Goal: Register for event/course

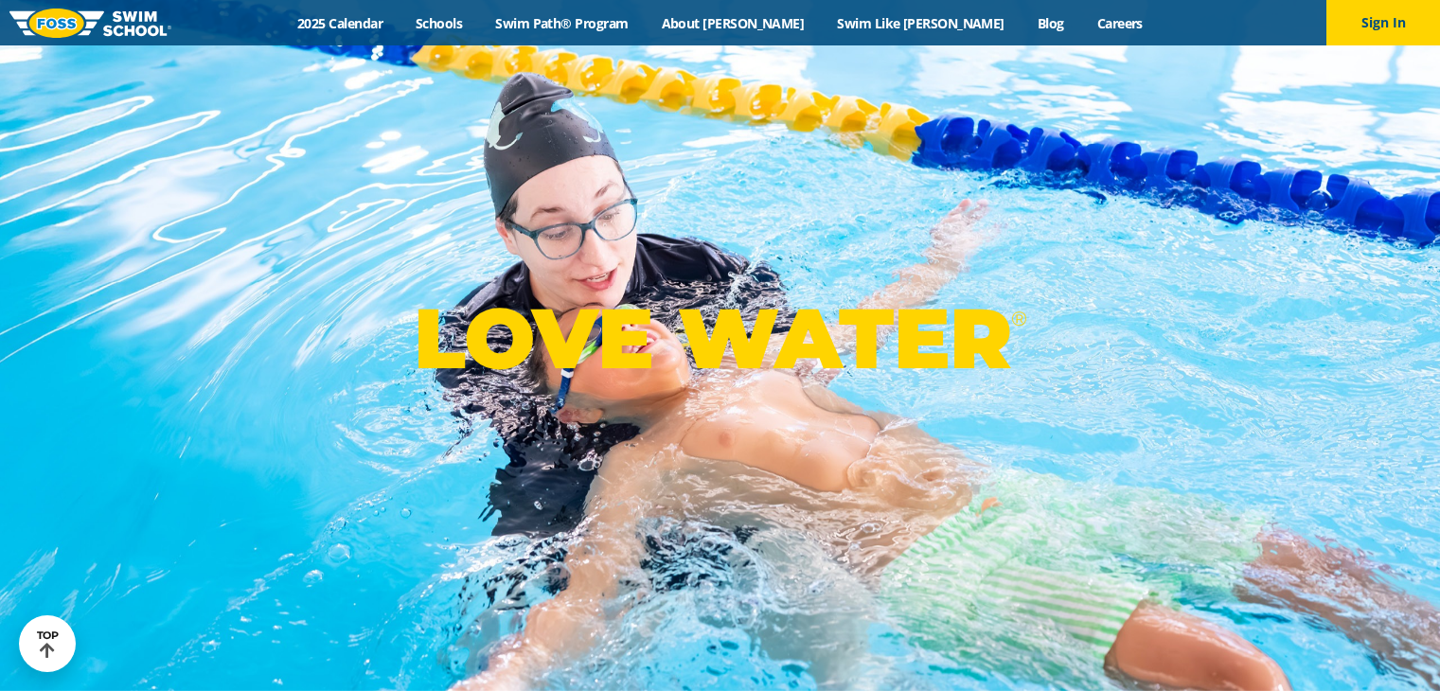
scroll to position [346, 0]
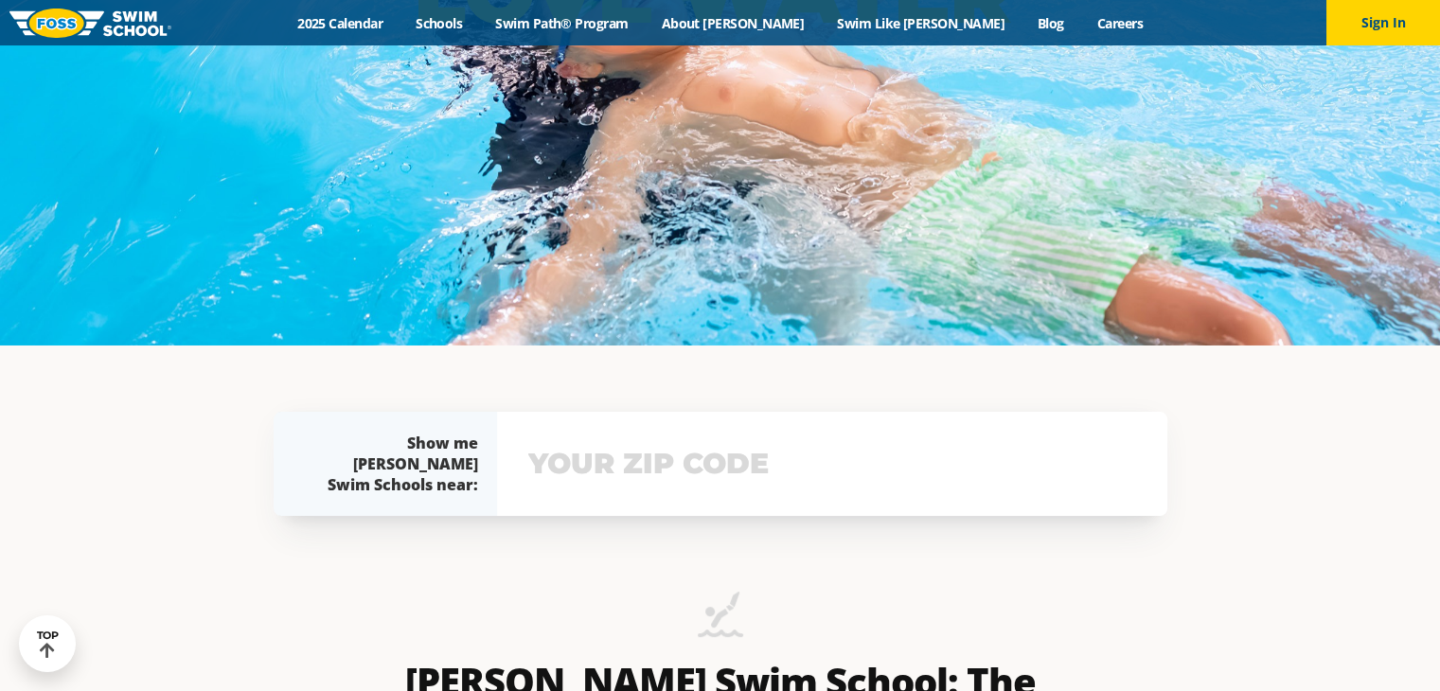
click at [634, 489] on input "text" at bounding box center [832, 464] width 617 height 55
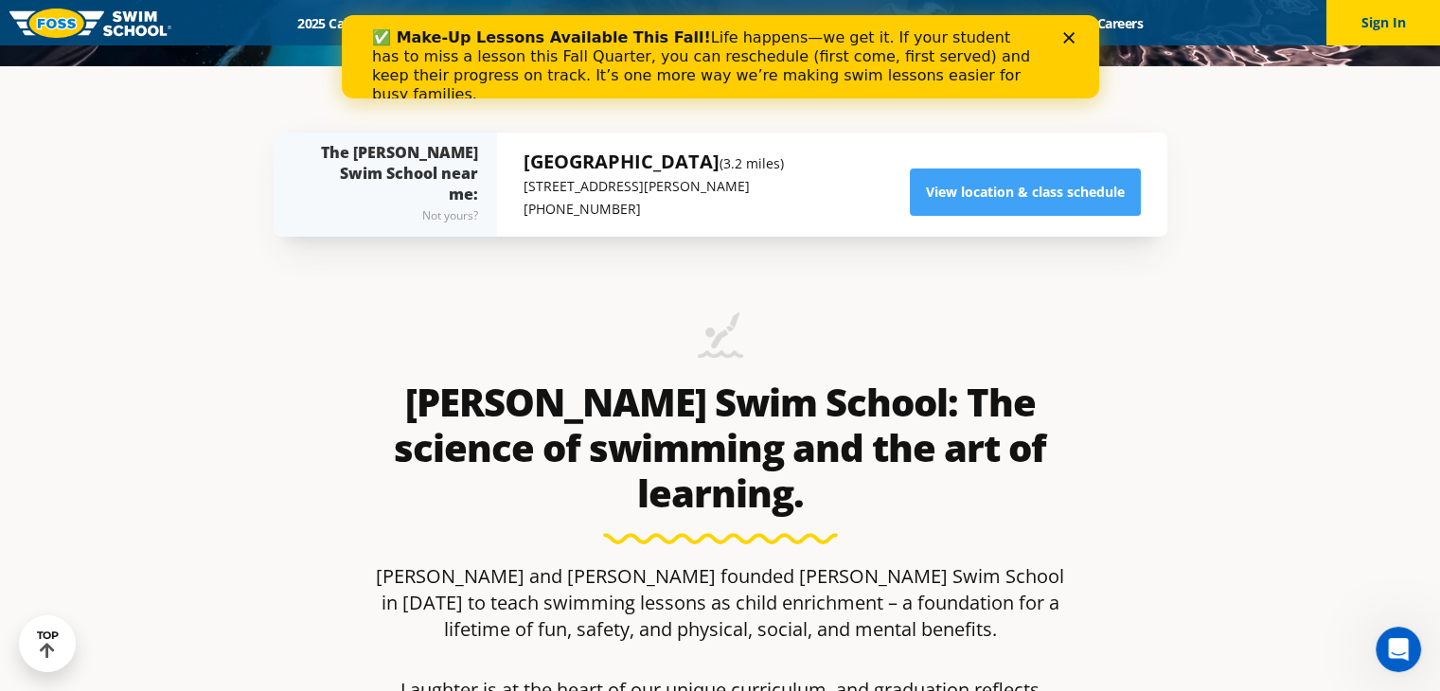
scroll to position [587, 0]
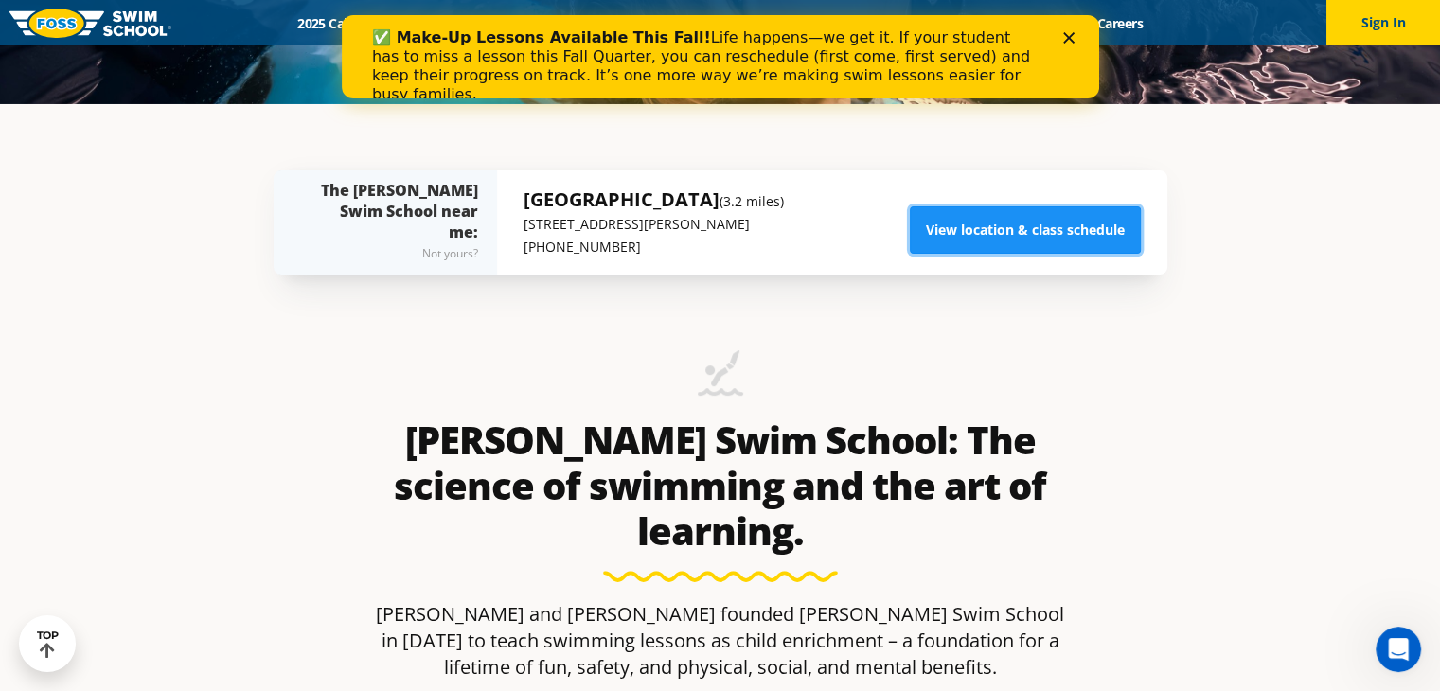
click at [1004, 224] on link "View location & class schedule" at bounding box center [1025, 229] width 231 height 47
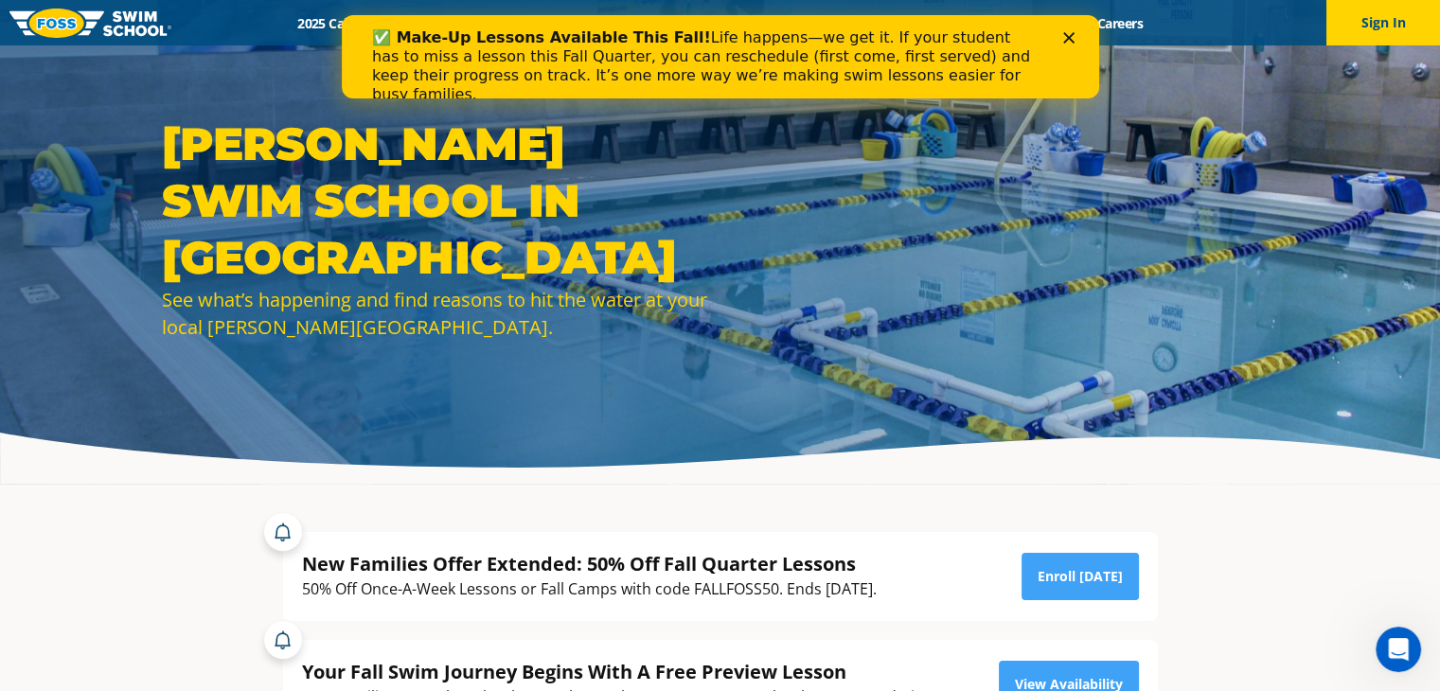
click at [1065, 38] on icon "Close" at bounding box center [1067, 37] width 11 height 11
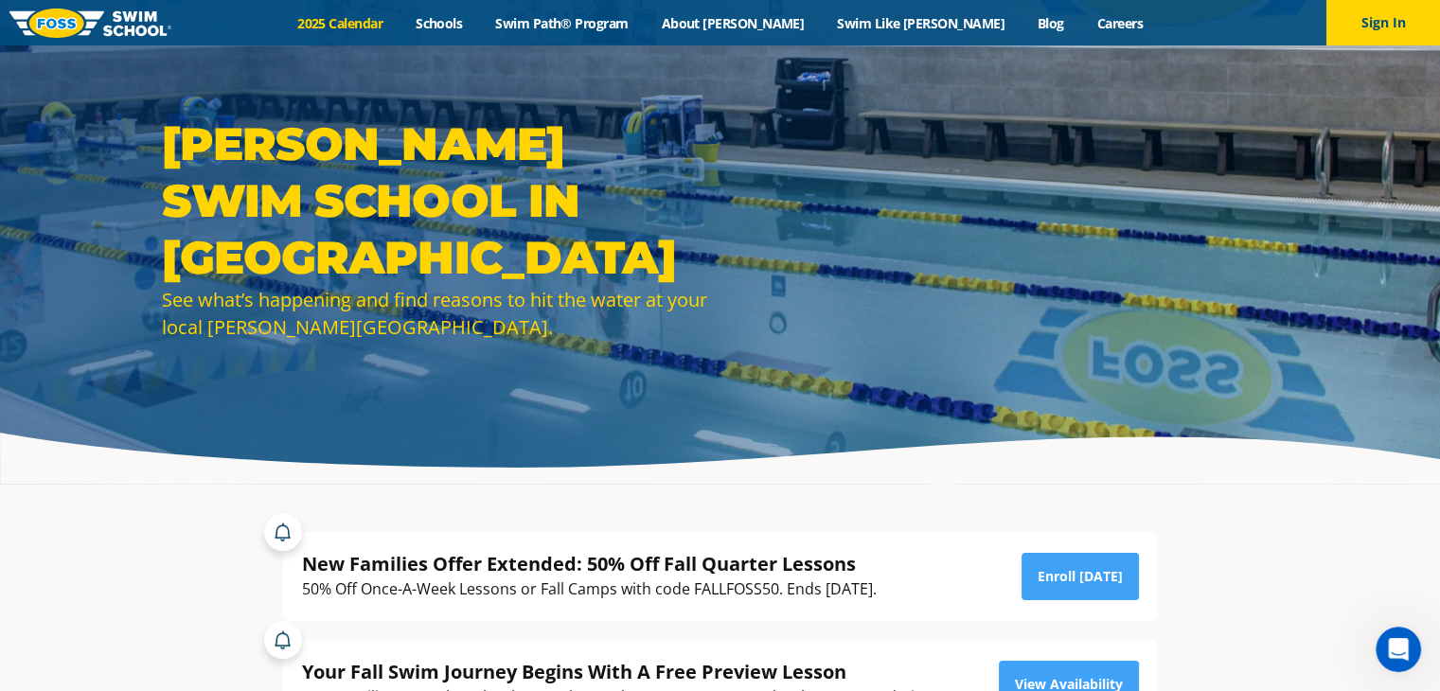
click at [400, 21] on link "2025 Calendar" at bounding box center [340, 23] width 118 height 18
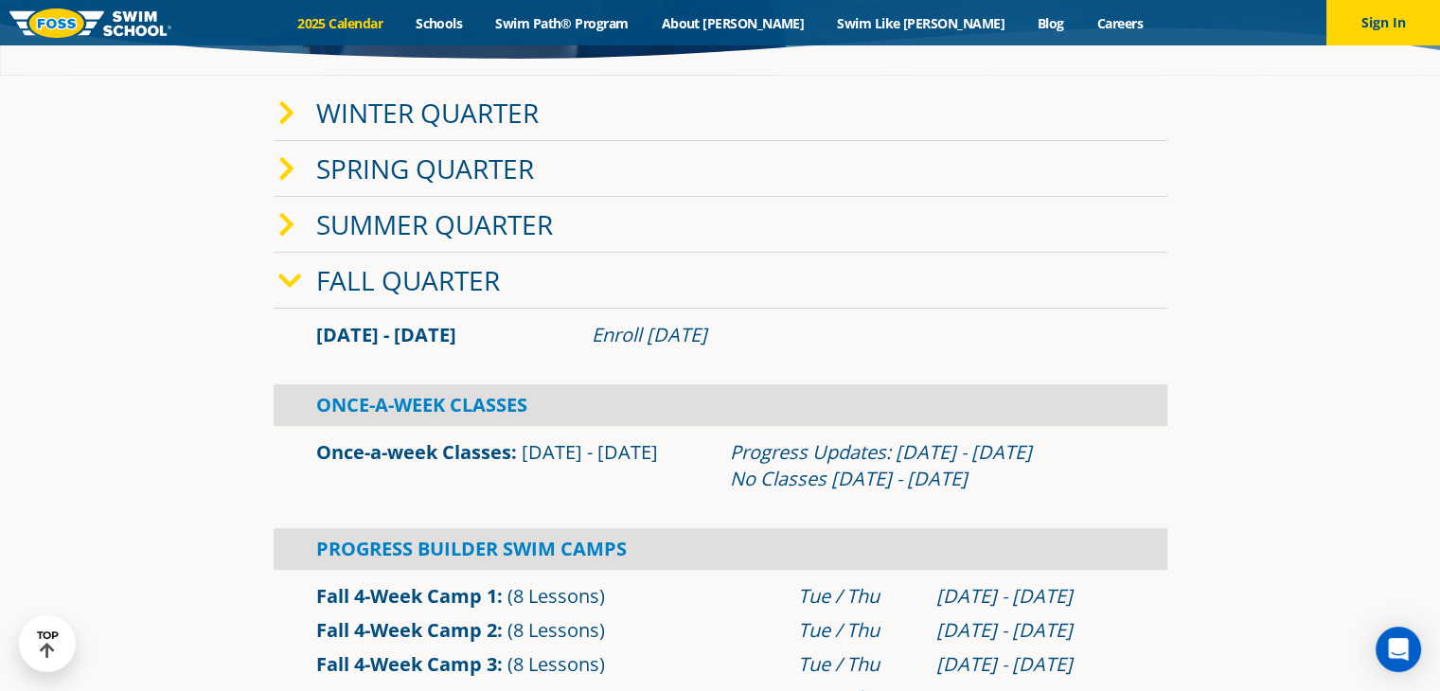
scroll to position [311, 0]
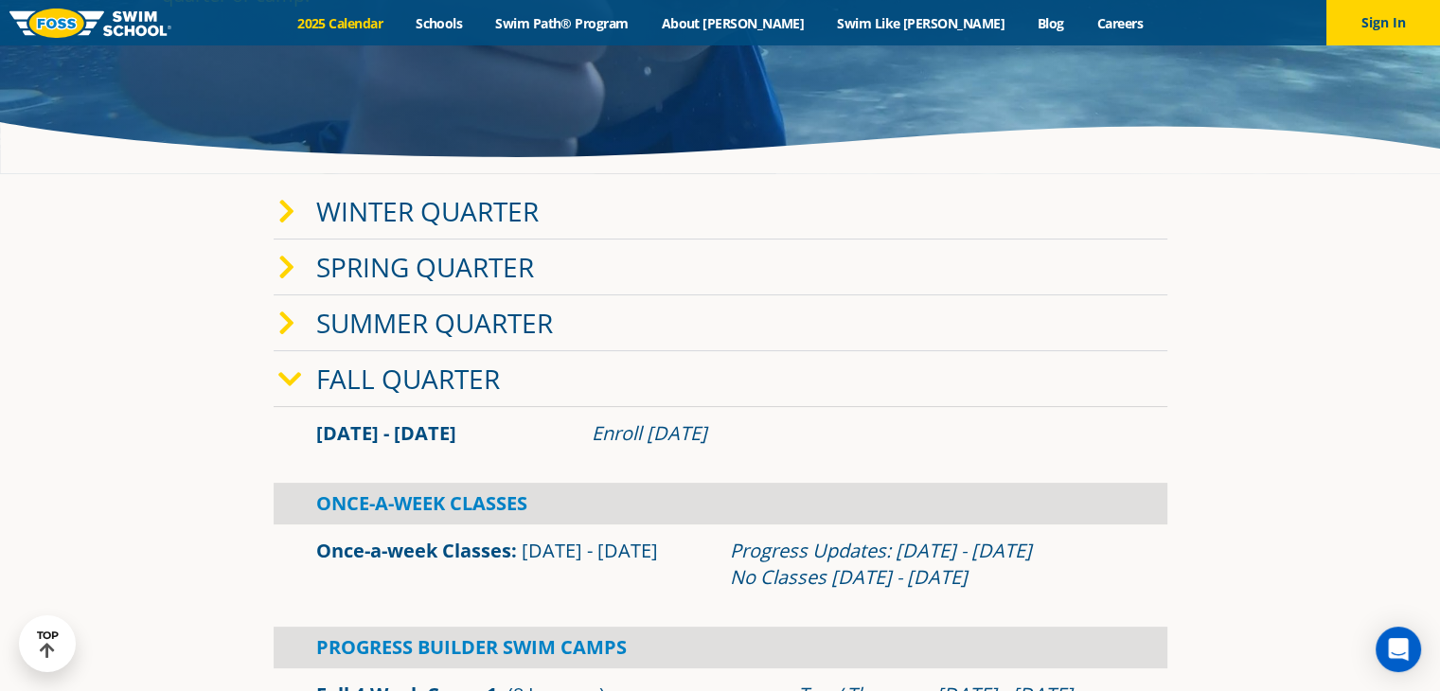
click at [471, 213] on link "Winter Quarter" at bounding box center [427, 211] width 223 height 36
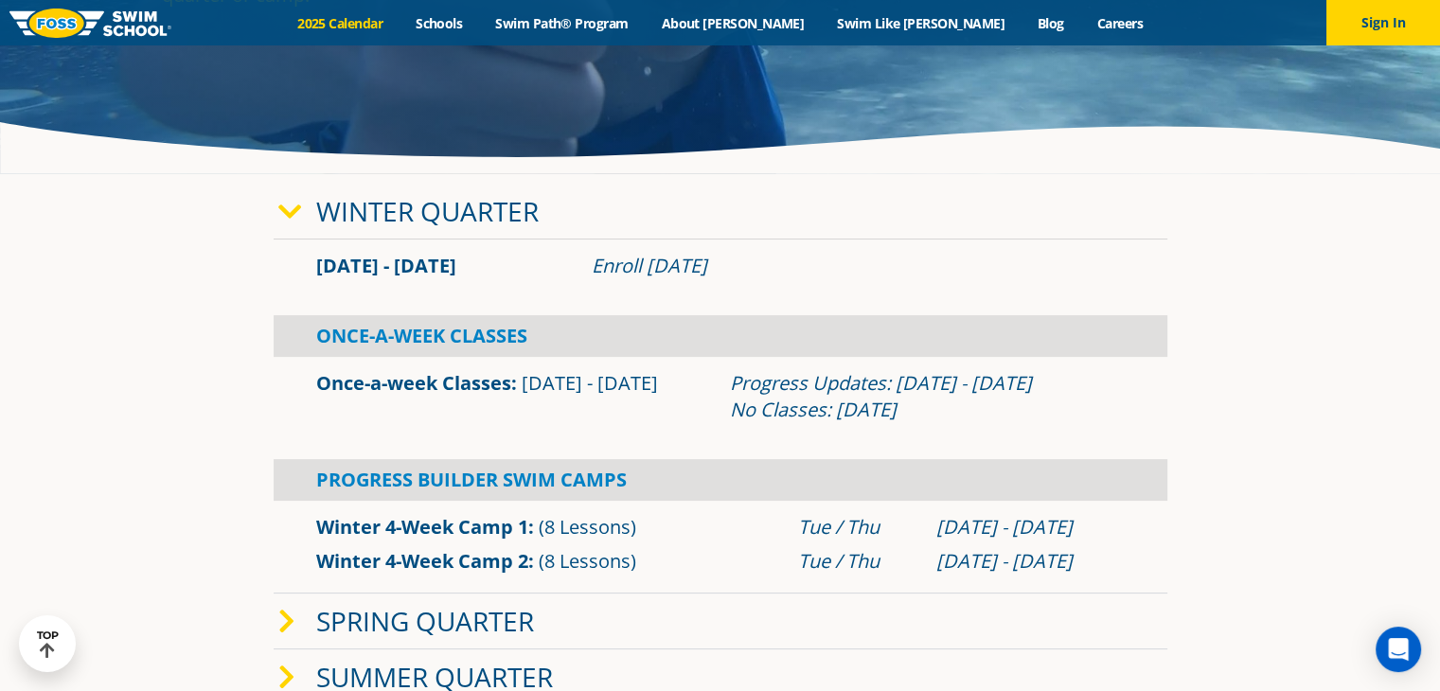
click at [471, 213] on link "Winter Quarter" at bounding box center [427, 211] width 223 height 36
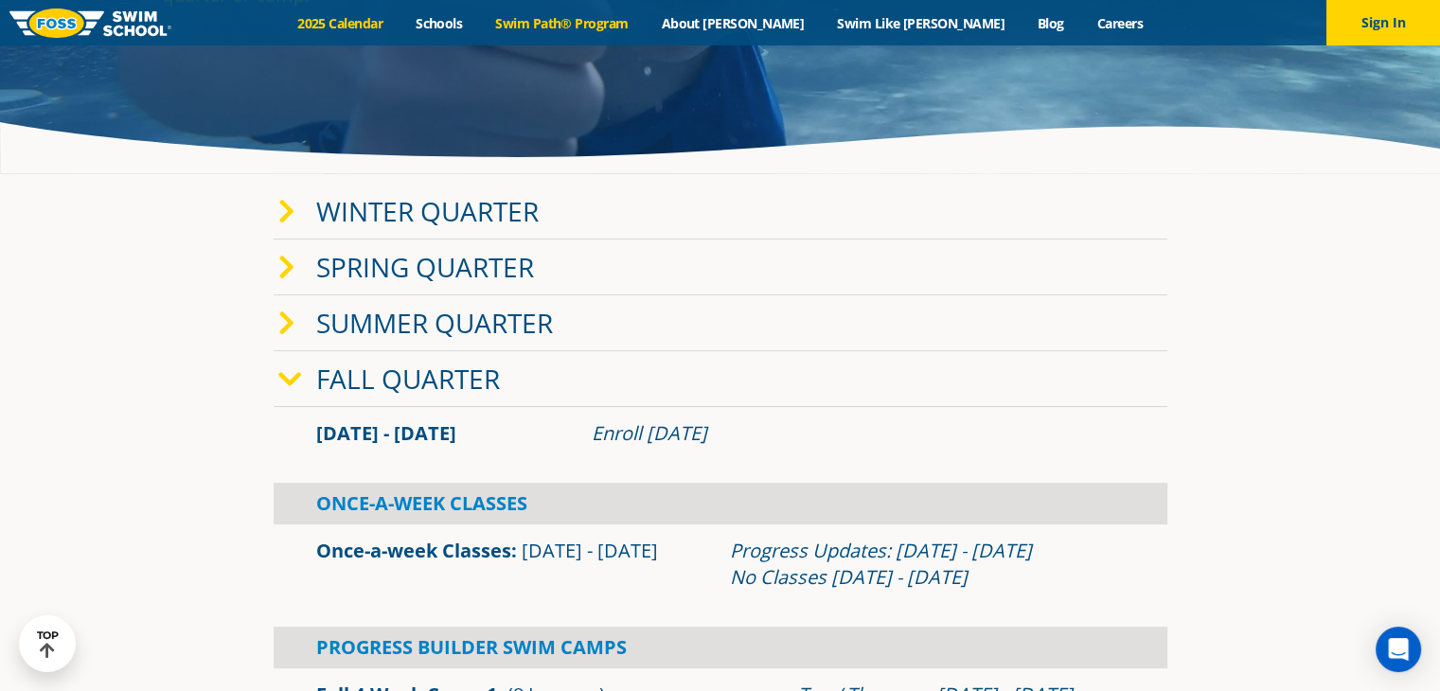
click at [634, 27] on link "Swim Path® Program" at bounding box center [562, 23] width 166 height 18
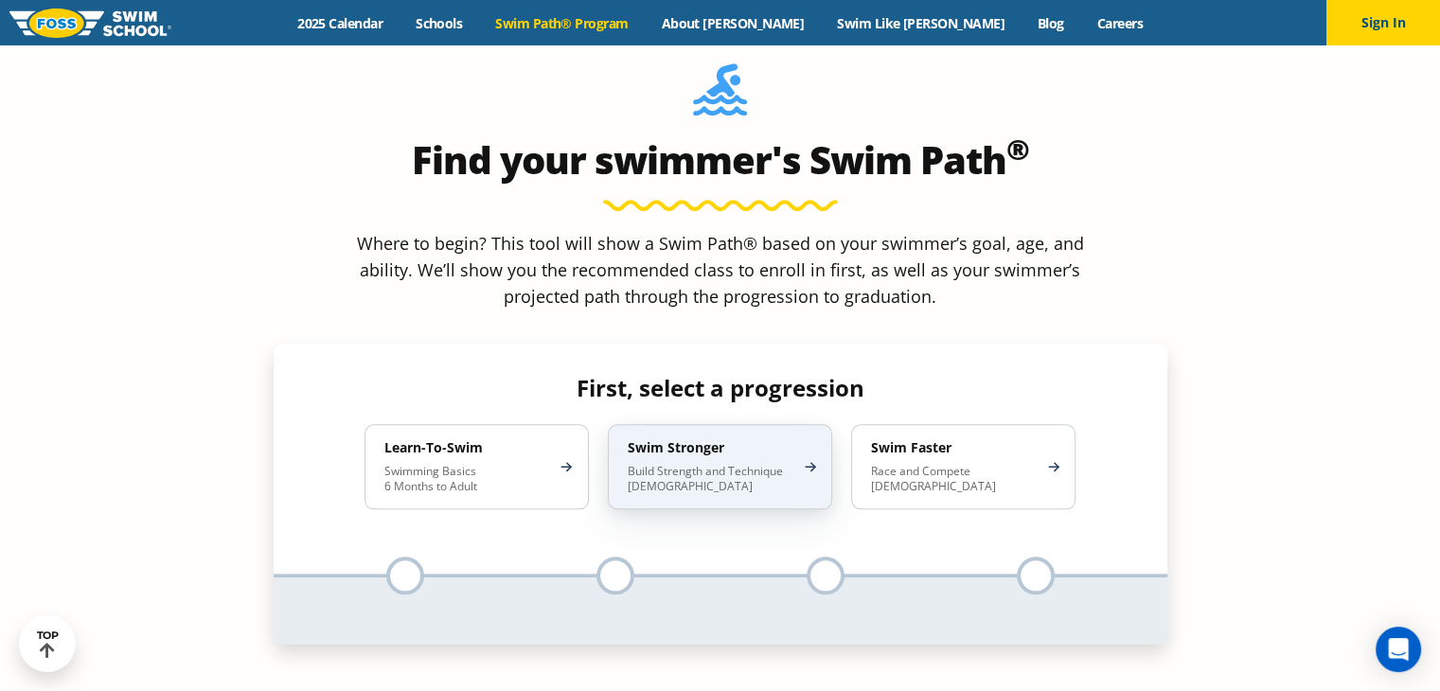
scroll to position [1788, 0]
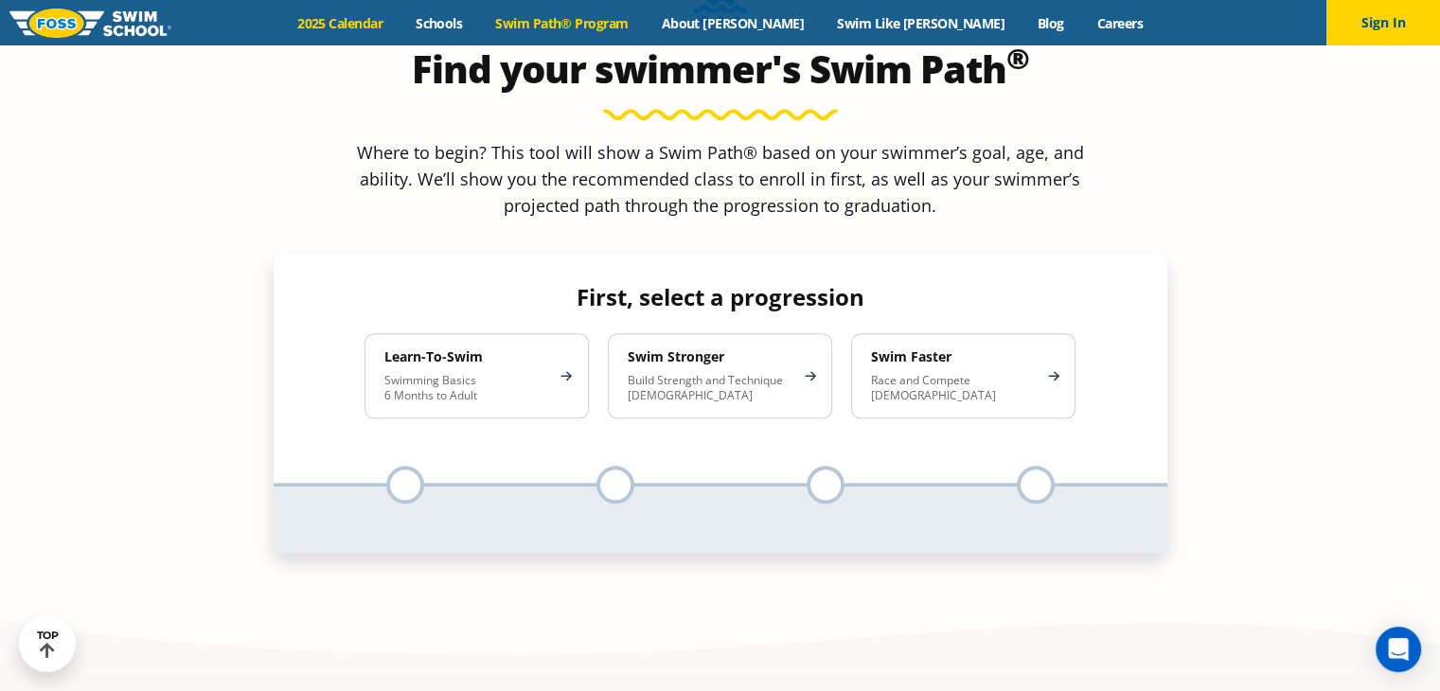
click at [400, 22] on link "2025 Calendar" at bounding box center [340, 23] width 118 height 18
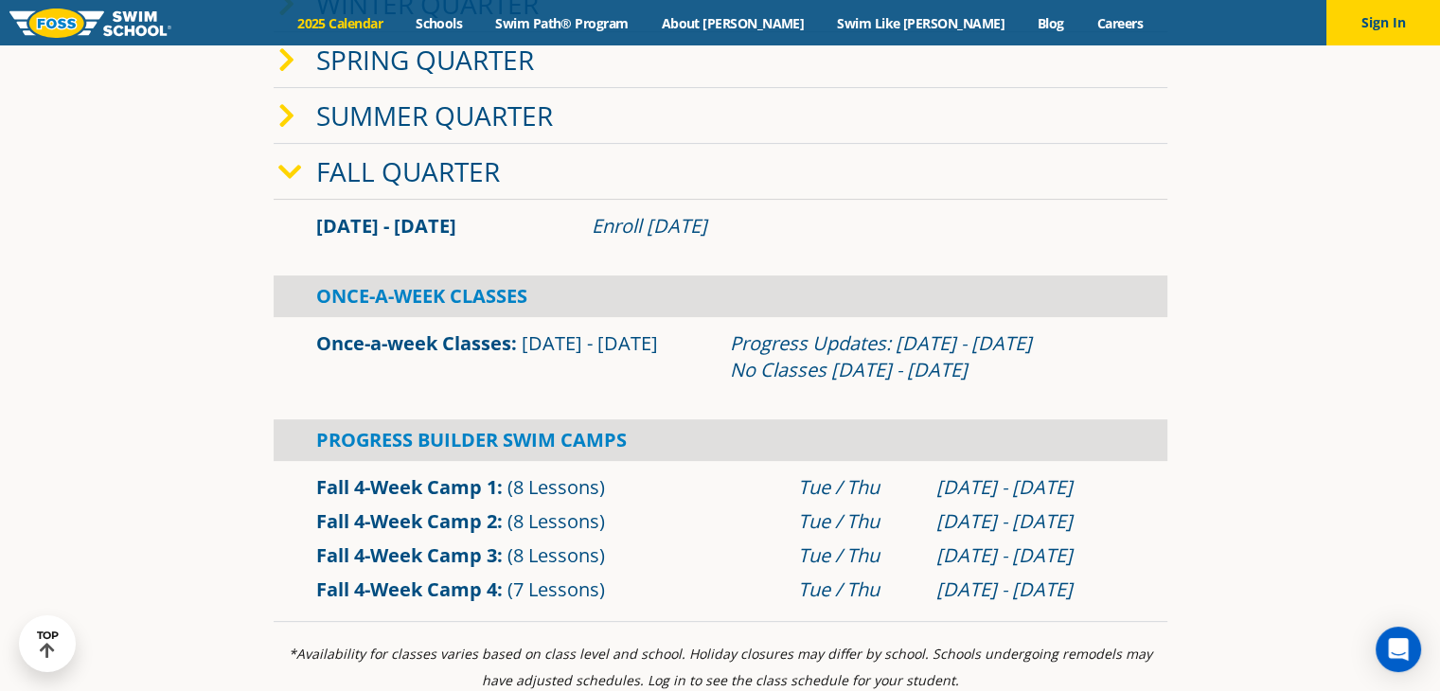
scroll to position [632, 0]
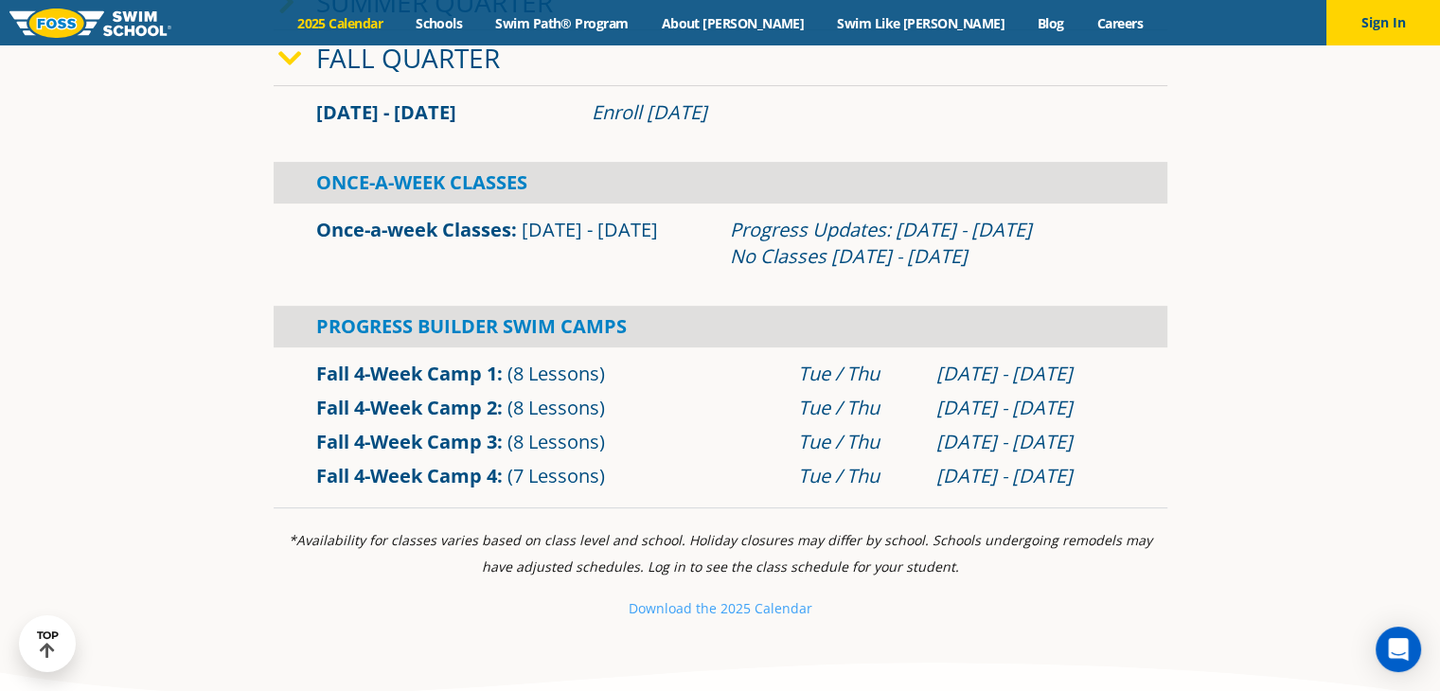
click at [454, 409] on link "Fall 4-Week Camp 2" at bounding box center [406, 408] width 181 height 26
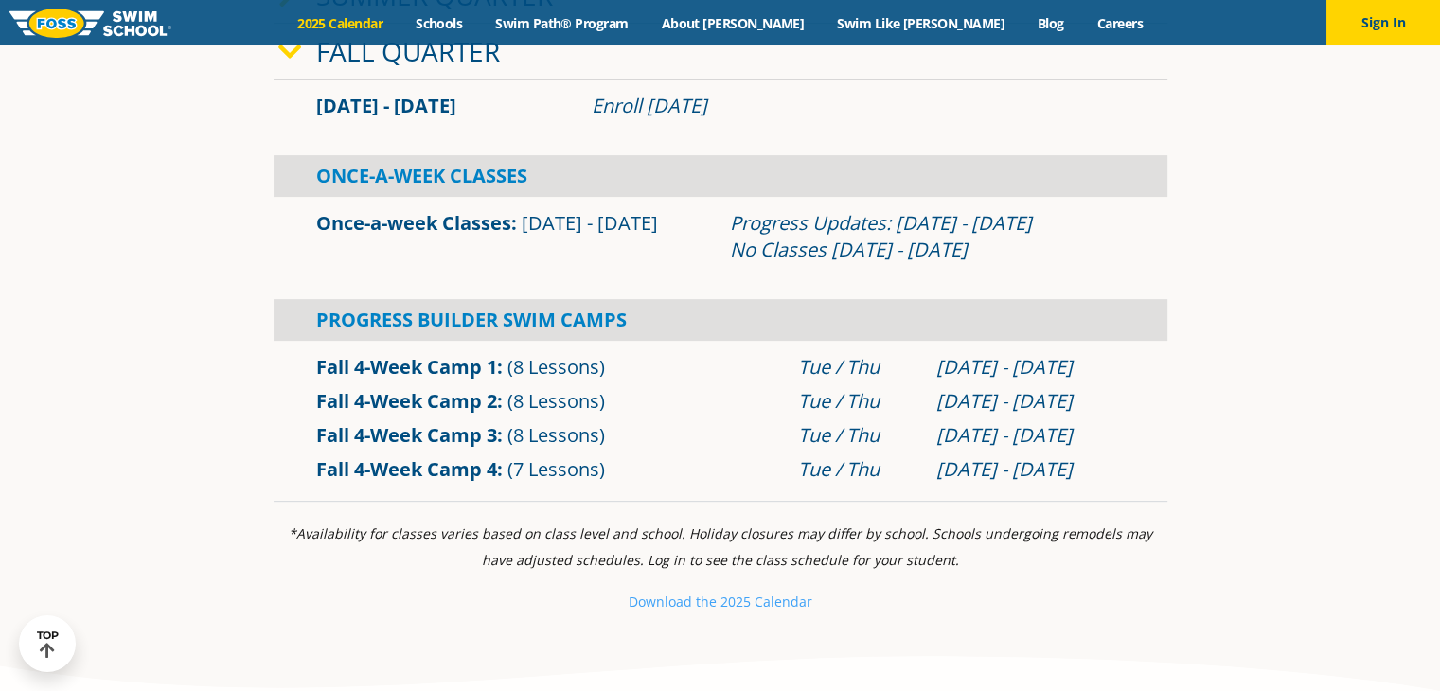
scroll to position [1095, 0]
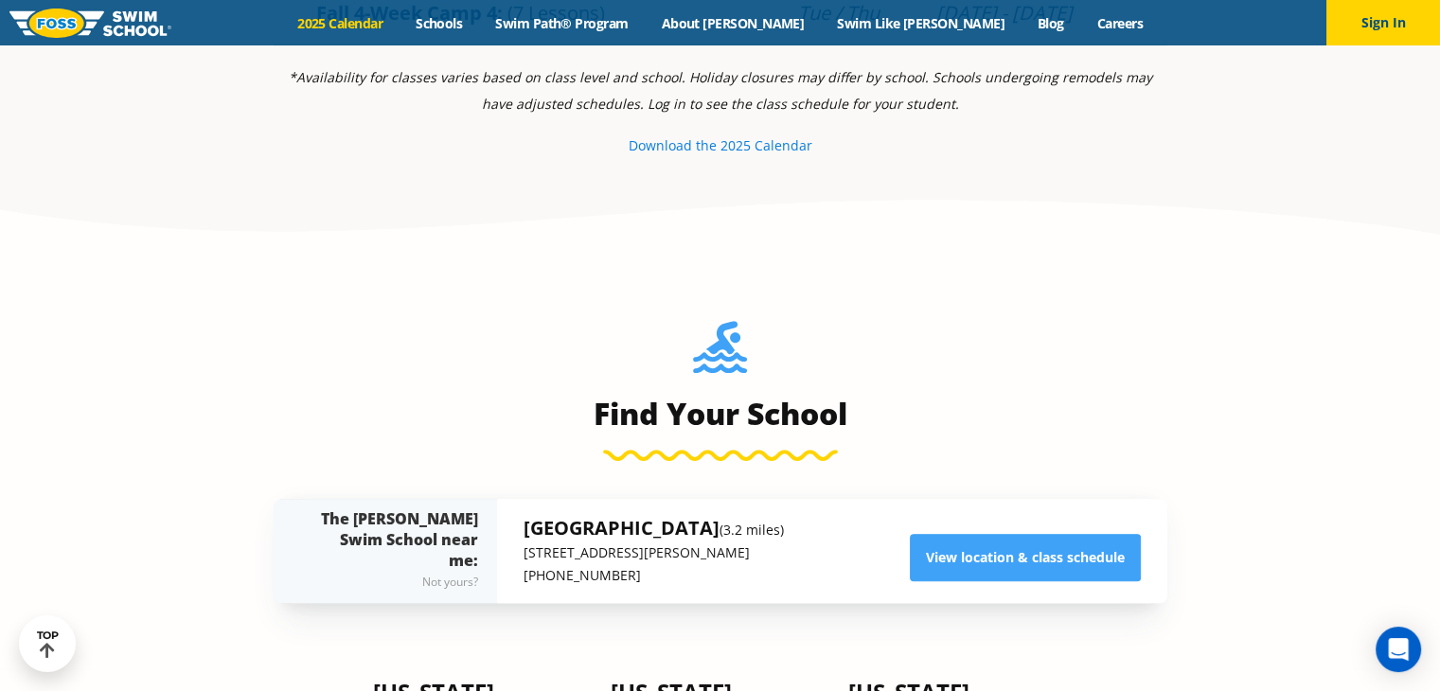
click at [745, 141] on small "e 2025 Calendar" at bounding box center [760, 145] width 103 height 18
